Goal: Find specific page/section: Find specific page/section

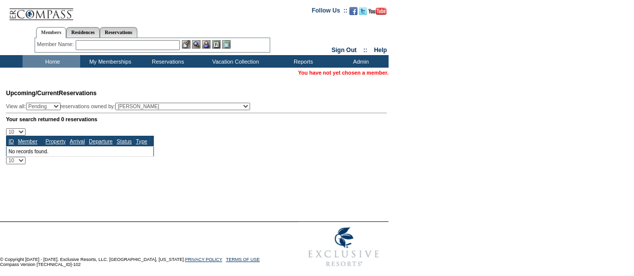
click at [196, 202] on div at bounding box center [317, 209] width 634 height 25
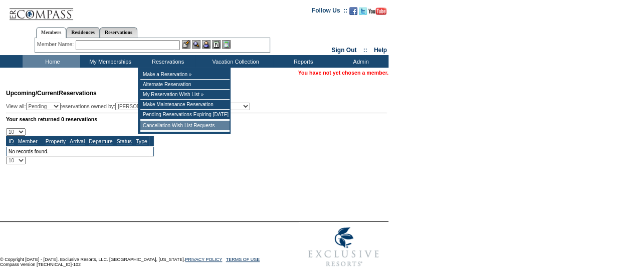
click at [163, 131] on td "Cancellation Wish List Requests" at bounding box center [184, 126] width 89 height 10
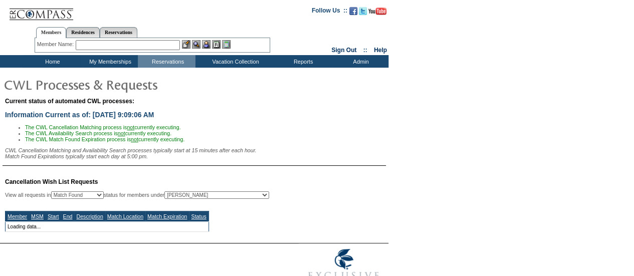
select select "50"
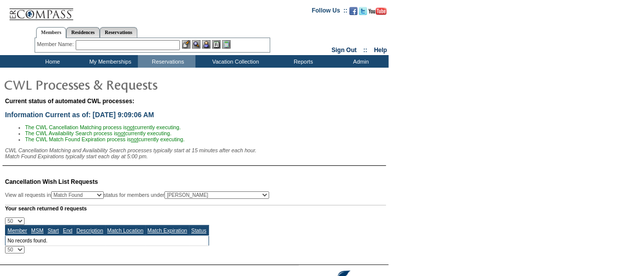
click at [208, 199] on select "All MSMs Abell, Courtney Accounting (MSM), Team Admin, IT Group Administrator, …" at bounding box center [217, 196] width 105 height 8
select select "-1"
click at [190, 195] on select "All MSMs Abell, Courtney Accounting (MSM), Team Admin, IT Group Administrator, …" at bounding box center [217, 196] width 105 height 8
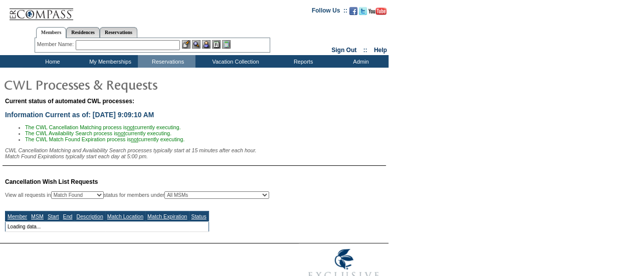
select select "50"
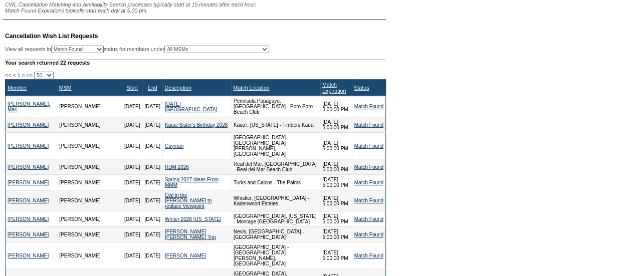
scroll to position [38, 0]
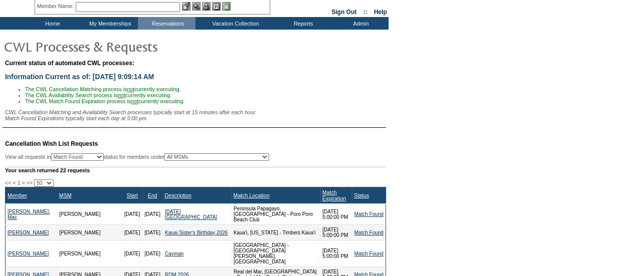
click at [333, 196] on div "Match Expiration" at bounding box center [336, 196] width 28 height 12
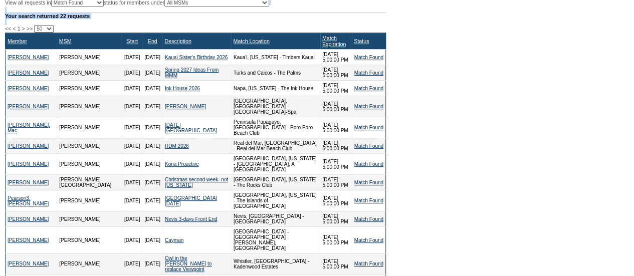
scroll to position [178, 0]
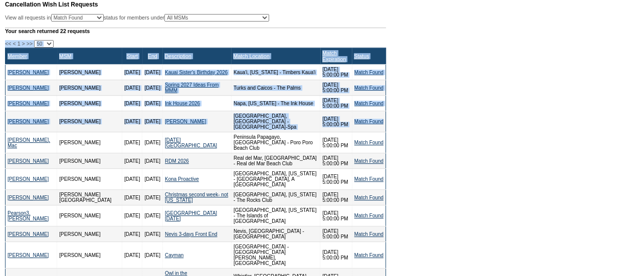
drag, startPoint x: 0, startPoint y: 62, endPoint x: 385, endPoint y: 131, distance: 391.3
click at [385, 131] on table "Cancellation Wish List Requests View all requests in Any Open / Processing Matc…" at bounding box center [194, 247] width 389 height 512
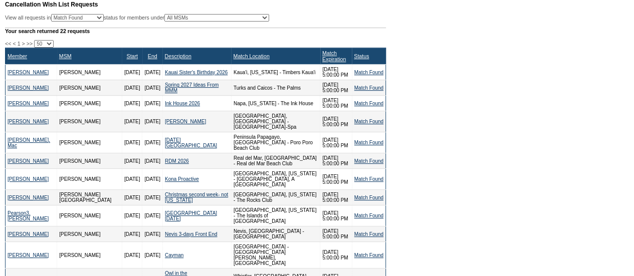
click at [573, 224] on form "Follow Us ::" at bounding box center [317, 187] width 634 height 731
